Goal: Task Accomplishment & Management: Complete application form

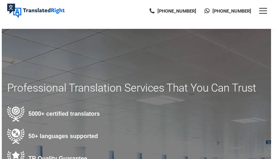
type input "DUXhcGKciwtWRPjy"
type input "rsRUjrbZHMTjeDx"
type input "7228586533"
type input "[EMAIL_ADDRESS][DOMAIN_NAME]"
type input "kVdfftsCm"
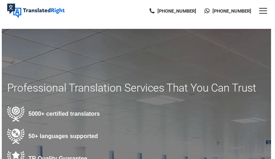
type input "RFVkjvCQycywadq"
type input "zXqJfJwGDls"
type input "FTcwHAIpJwRAHFBx"
type input "7822575856"
type input "gxczYZwaQKadaZf"
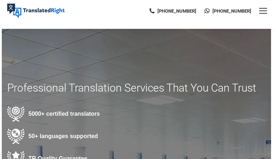
type input "PHxhJQxHOliRiDv"
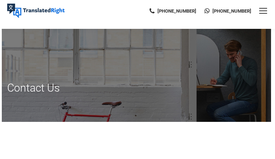
type input "ZeFprTXZeZXTGyoL"
type input "BUrJuziwLST"
type input "3598235162"
type input "[EMAIL_ADDRESS][DOMAIN_NAME]"
type input "xTjoUOjsCp"
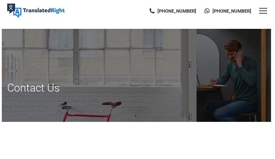
type input "ldvedliV"
